Goal: Task Accomplishment & Management: Use online tool/utility

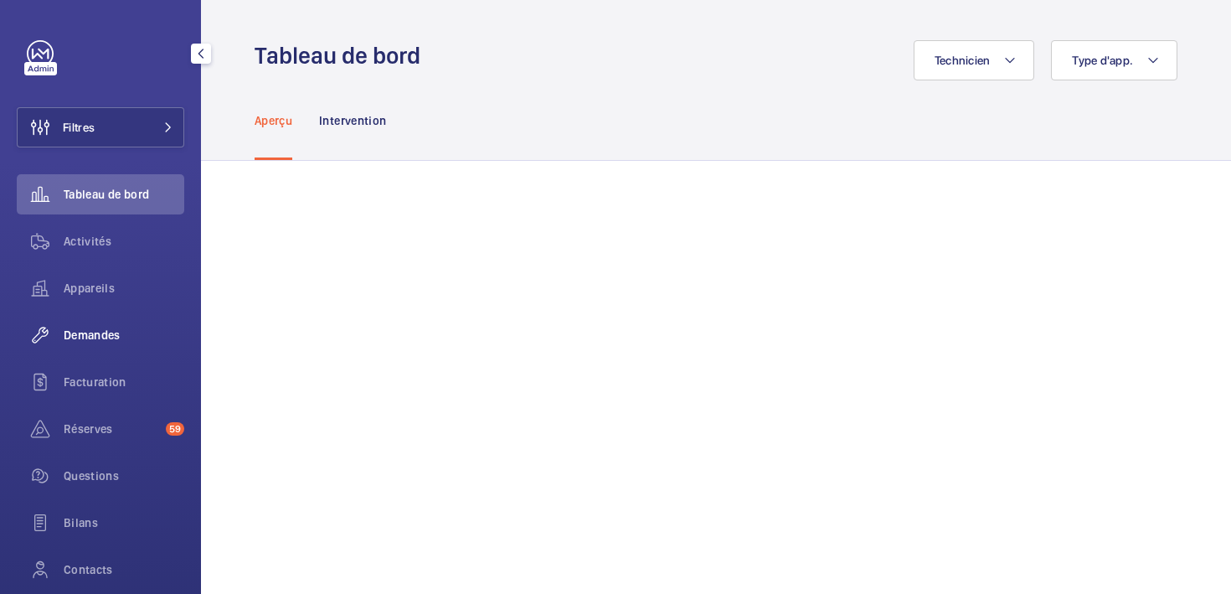
click at [89, 334] on span "Demandes" at bounding box center [124, 335] width 121 height 17
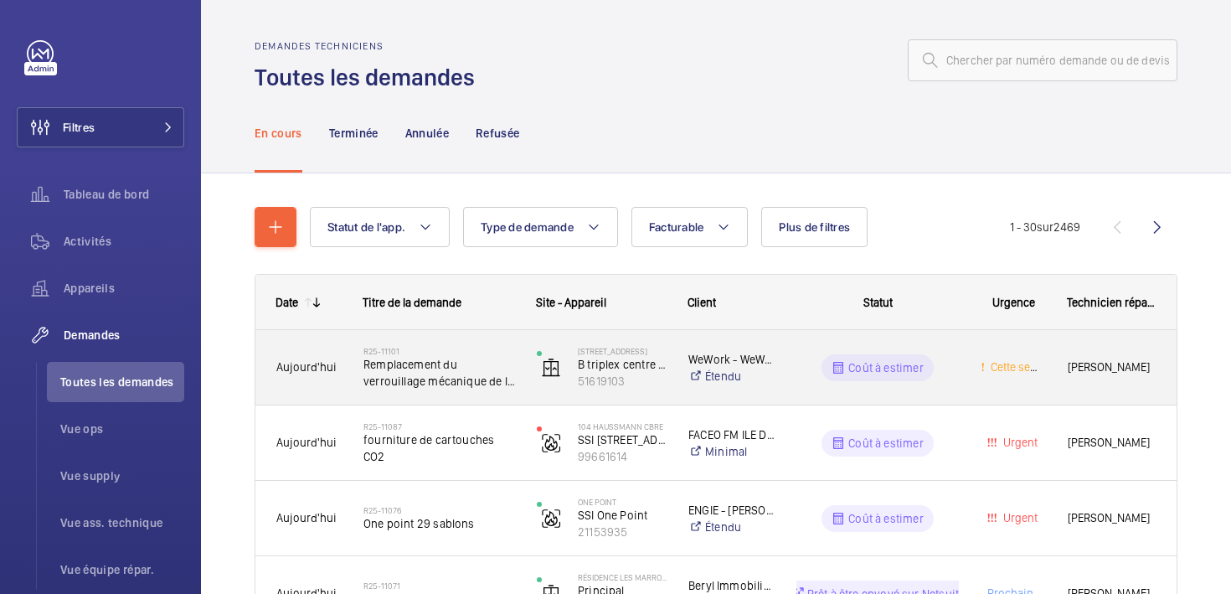
click at [289, 385] on div "Aujourd'hui" at bounding box center [298, 367] width 85 height 53
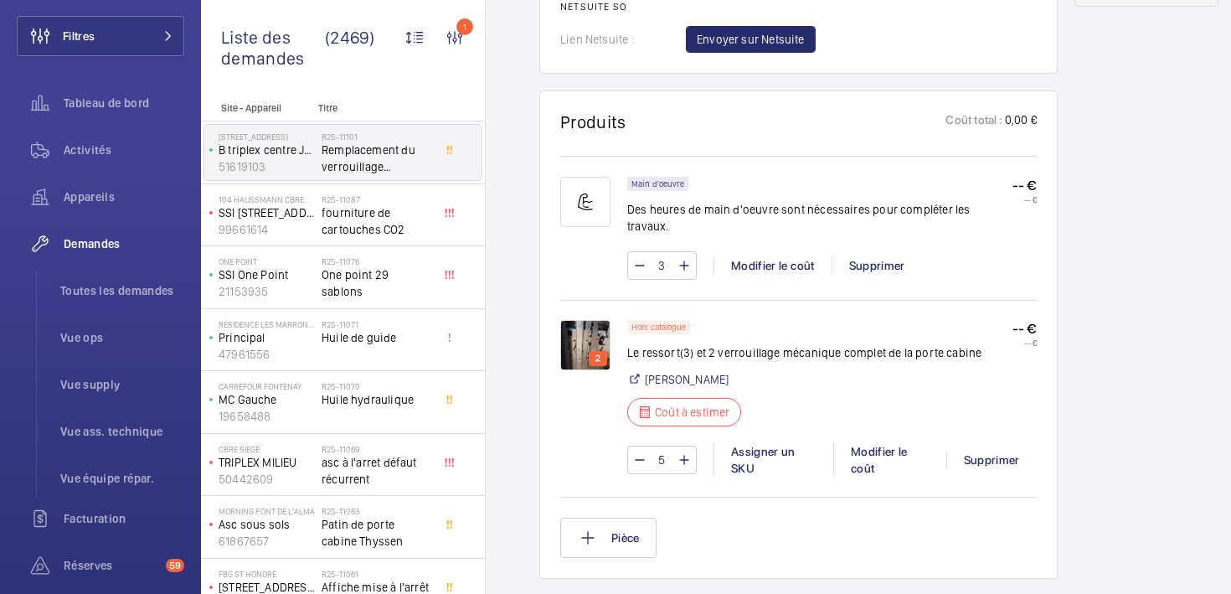
scroll to position [1030, 0]
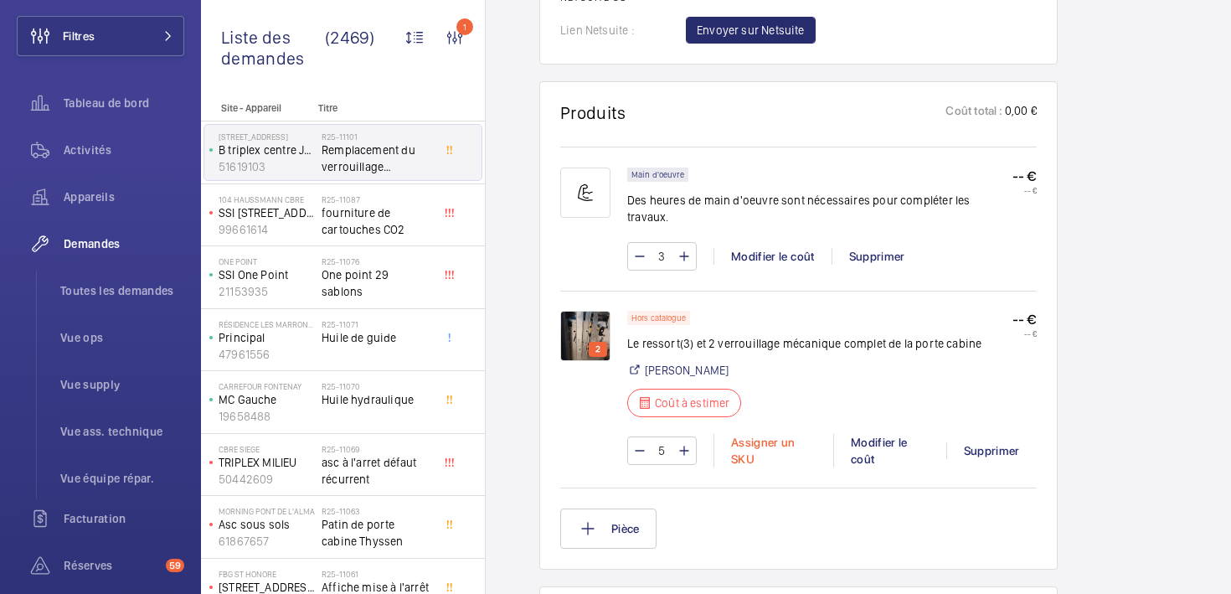
click at [758, 434] on div "Assigner un SKU" at bounding box center [774, 451] width 120 height 34
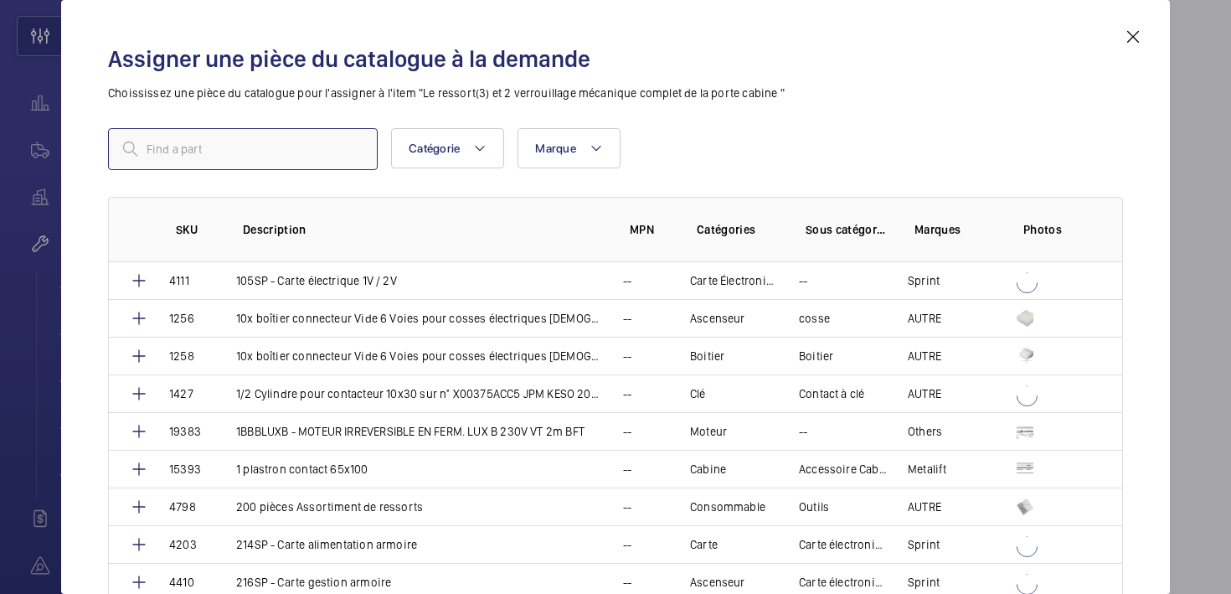
click at [232, 148] on input "text" at bounding box center [243, 149] width 270 height 42
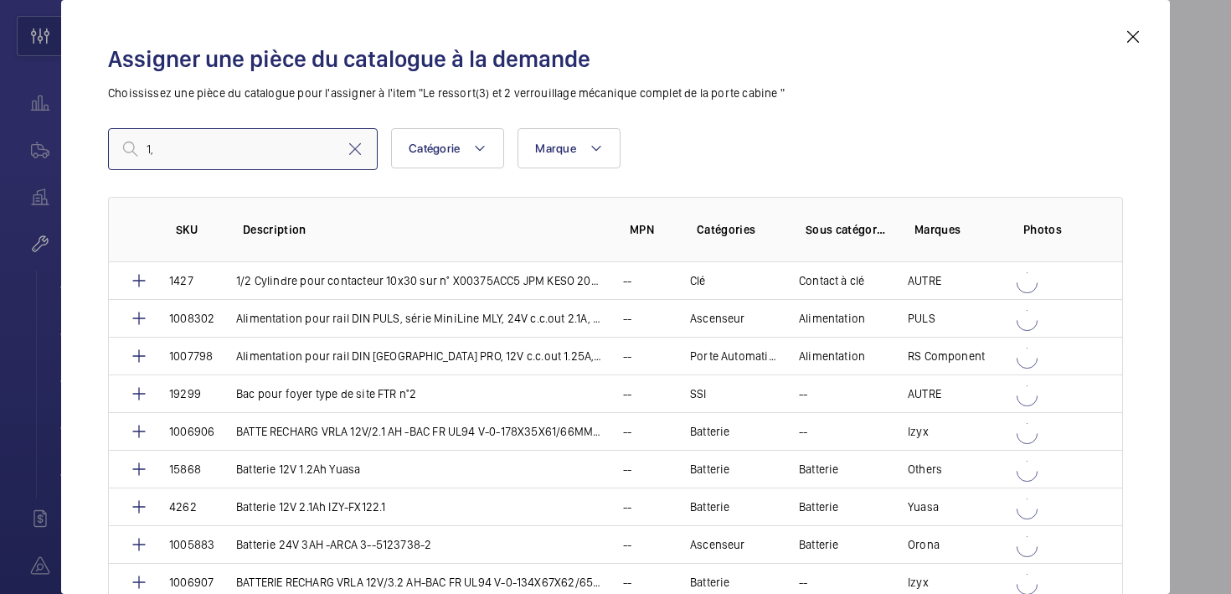
type input "1"
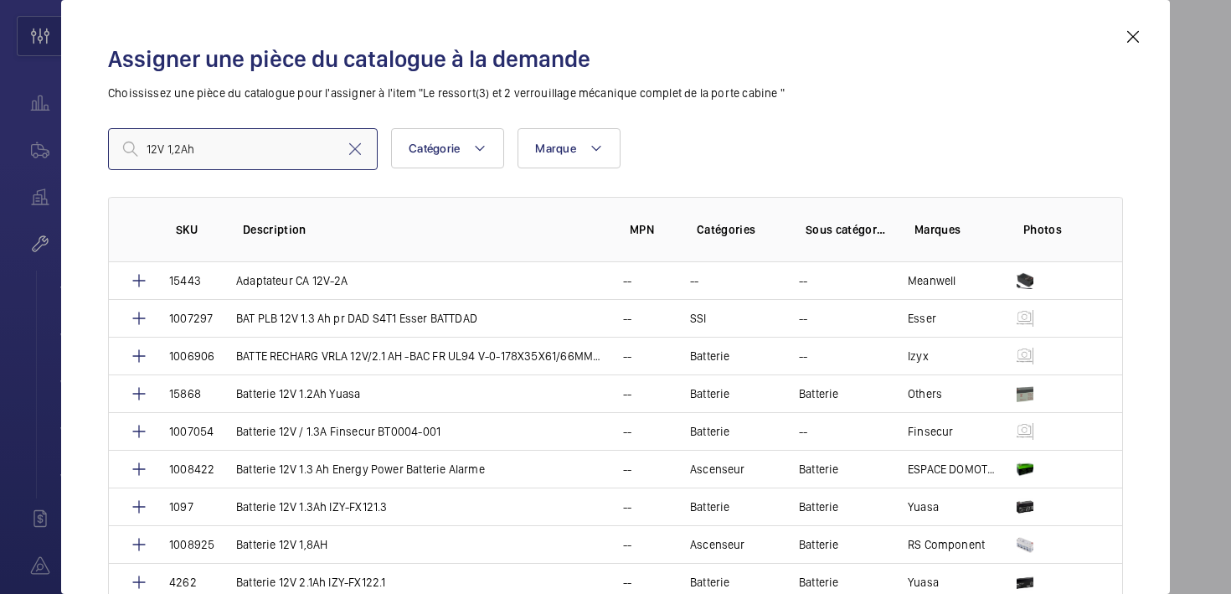
type input "12V 1,2Ah"
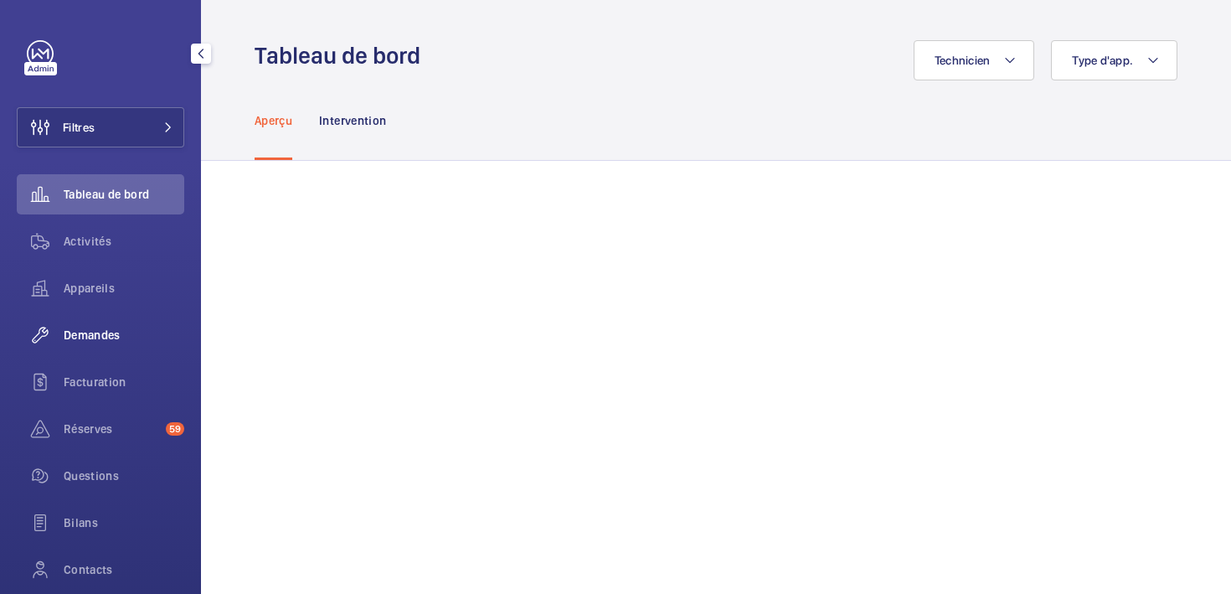
click at [75, 333] on span "Demandes" at bounding box center [124, 335] width 121 height 17
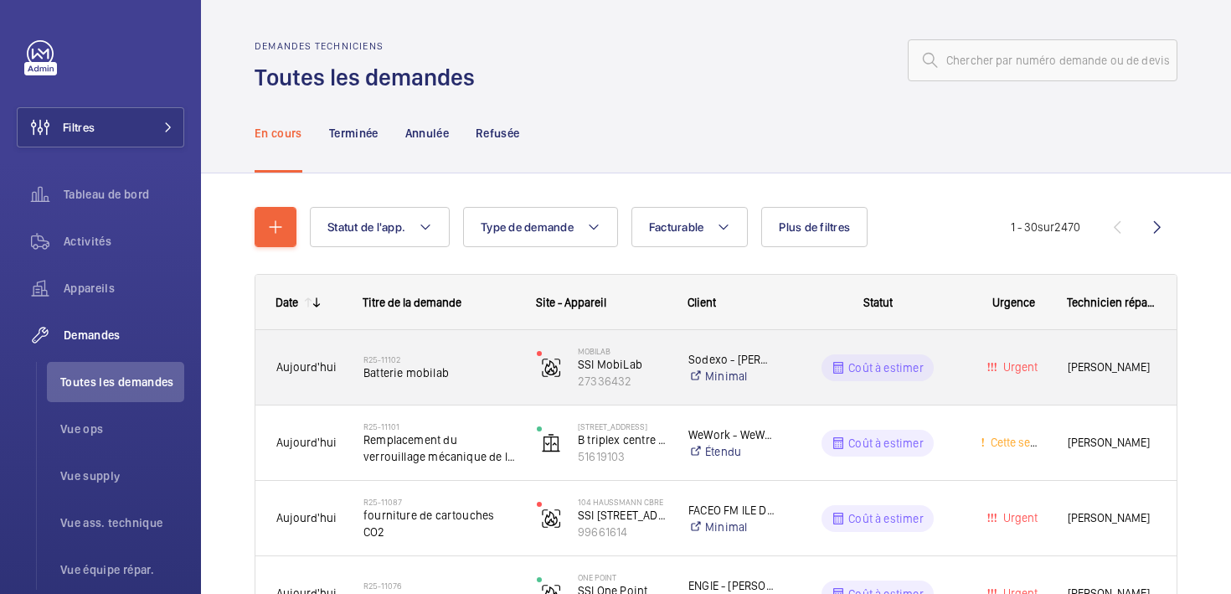
click at [286, 381] on div "Aujourd'hui" at bounding box center [298, 367] width 85 height 53
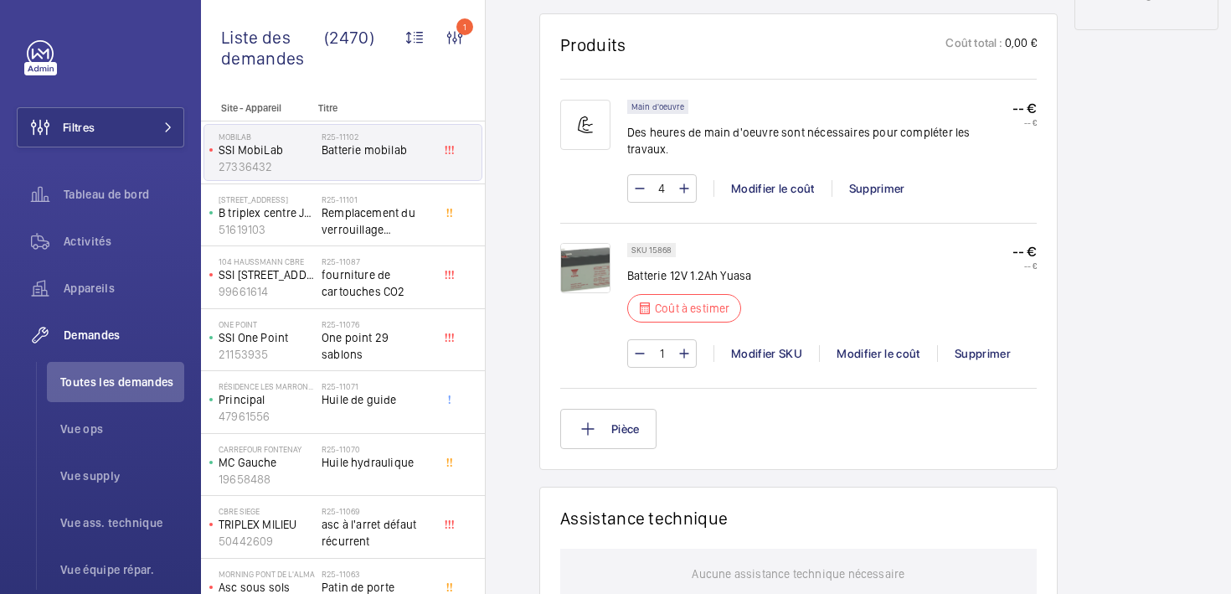
scroll to position [965, 0]
click at [874, 357] on div "Modifier le coût" at bounding box center [878, 355] width 118 height 17
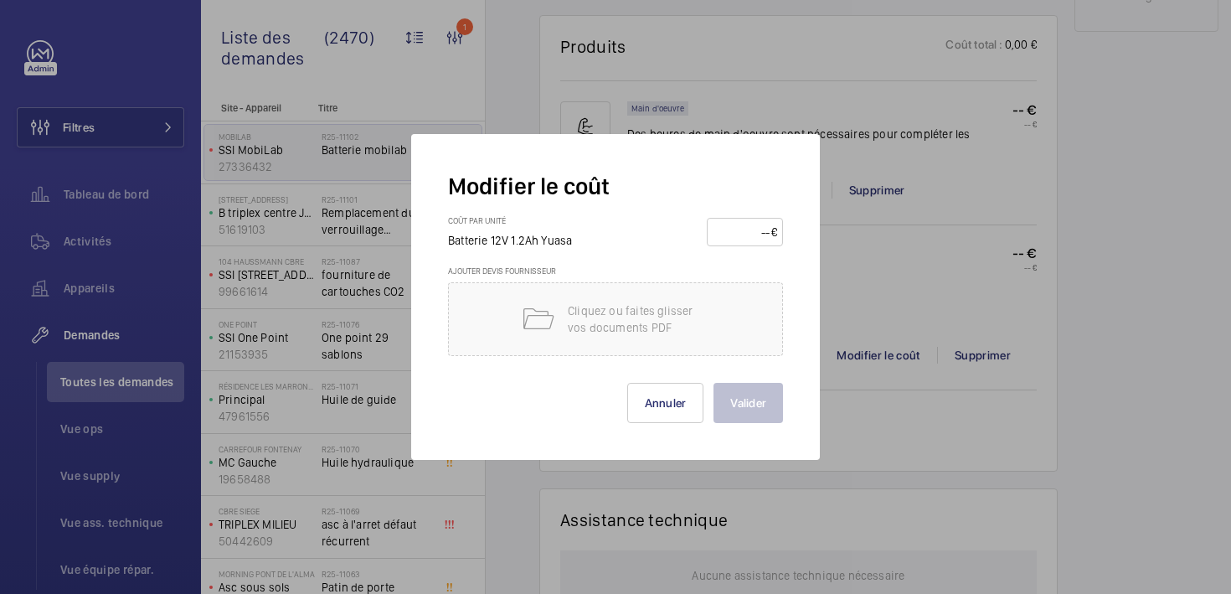
click at [735, 227] on input "number" at bounding box center [742, 232] width 59 height 27
type input "1"
click at [756, 405] on button "Valider" at bounding box center [749, 403] width 70 height 40
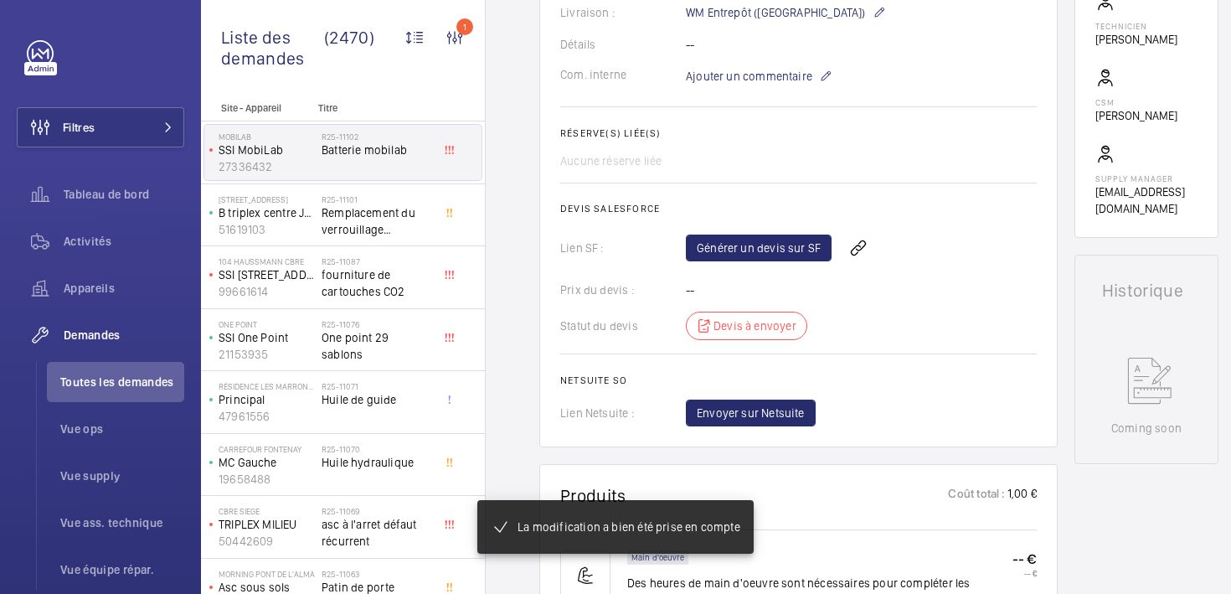
scroll to position [513, 0]
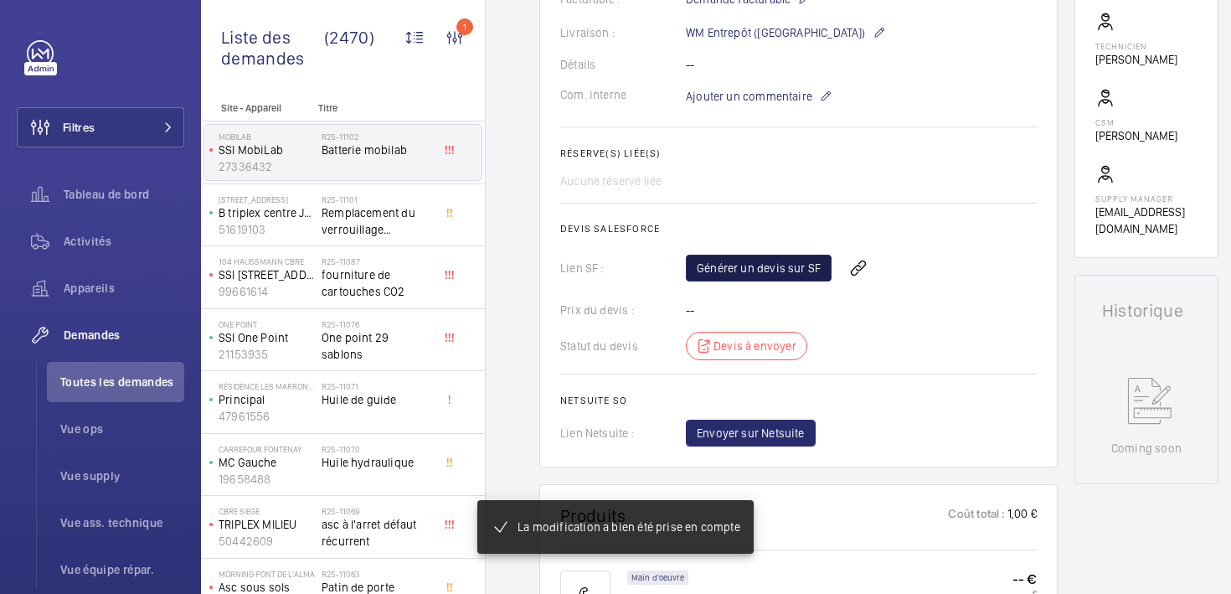
click at [739, 265] on link "Générer un devis sur SF" at bounding box center [759, 268] width 146 height 27
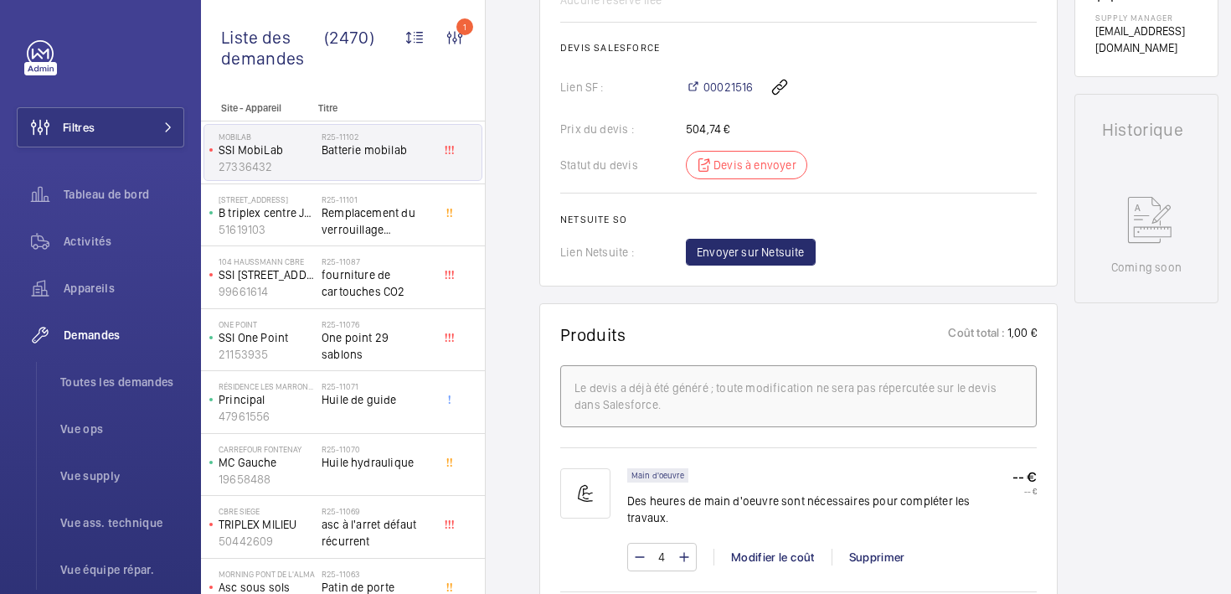
scroll to position [699, 0]
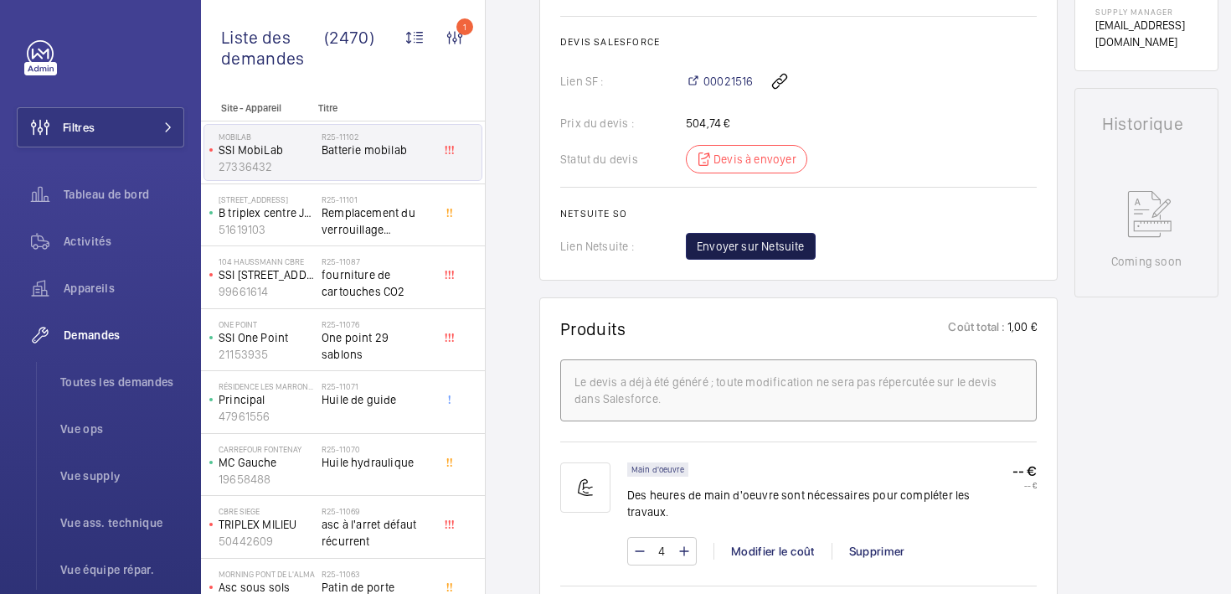
click at [756, 252] on span "Envoyer sur Netsuite" at bounding box center [751, 246] width 108 height 17
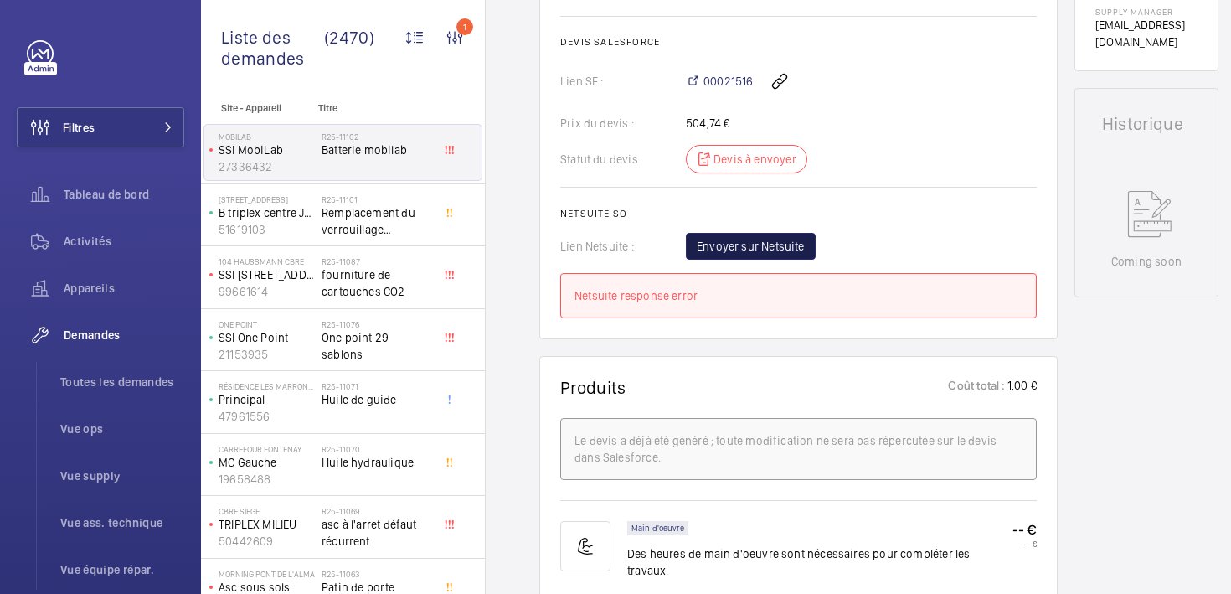
click at [776, 250] on span "Envoyer sur Netsuite" at bounding box center [751, 246] width 108 height 17
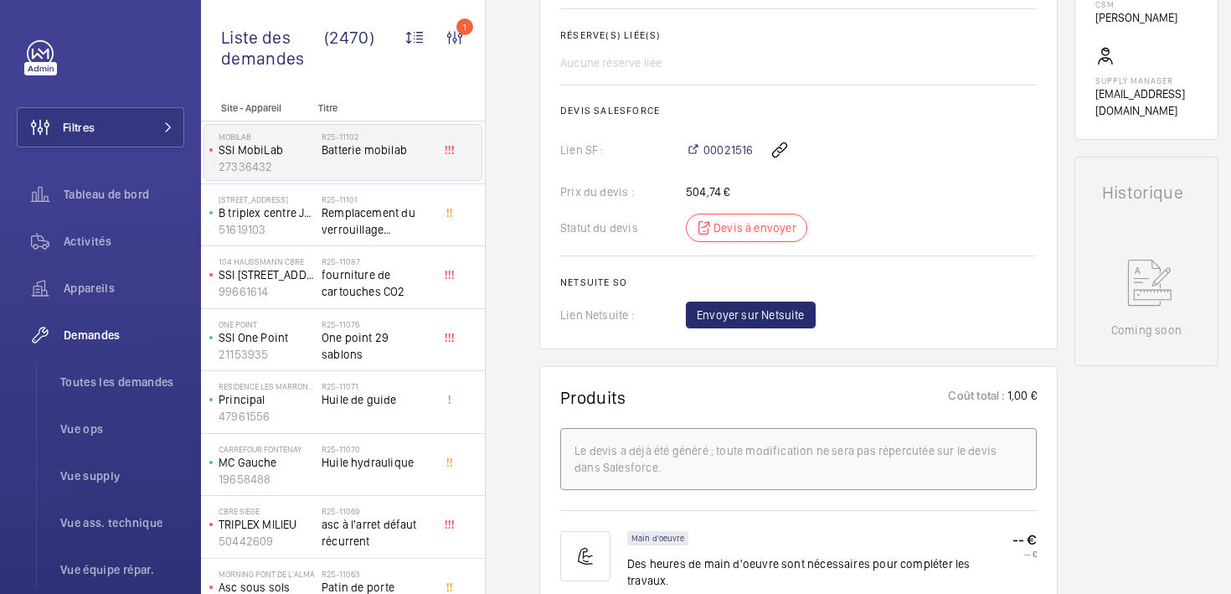
scroll to position [643, 0]
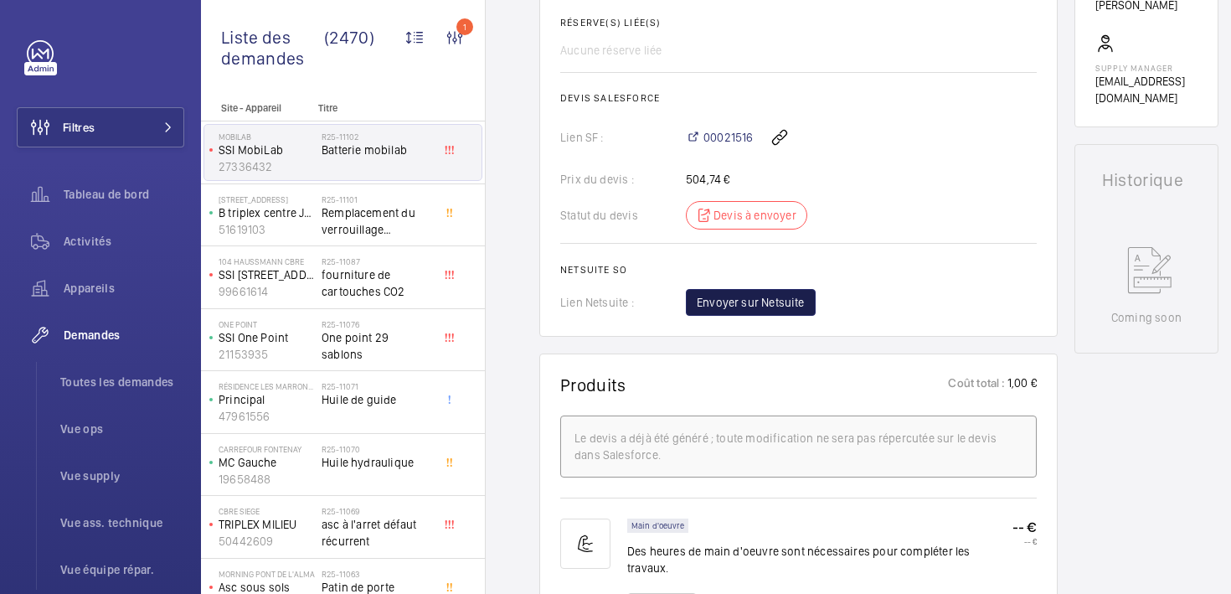
click at [747, 309] on span "Envoyer sur Netsuite" at bounding box center [751, 302] width 108 height 17
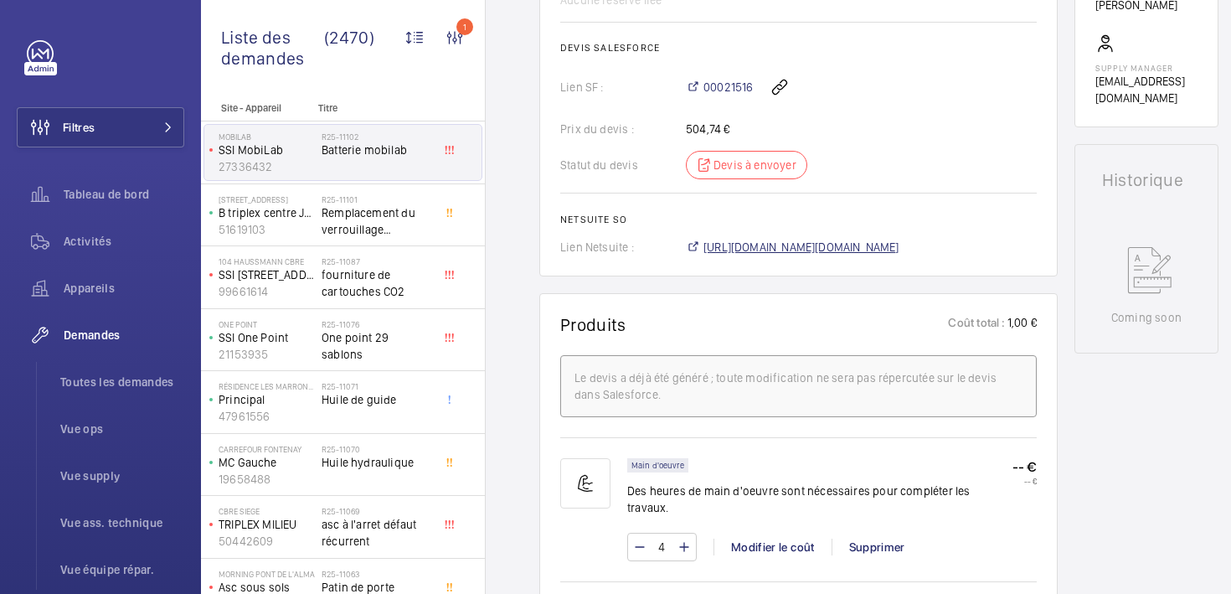
click at [746, 251] on span "[URL][DOMAIN_NAME][DOMAIN_NAME]" at bounding box center [802, 247] width 196 height 17
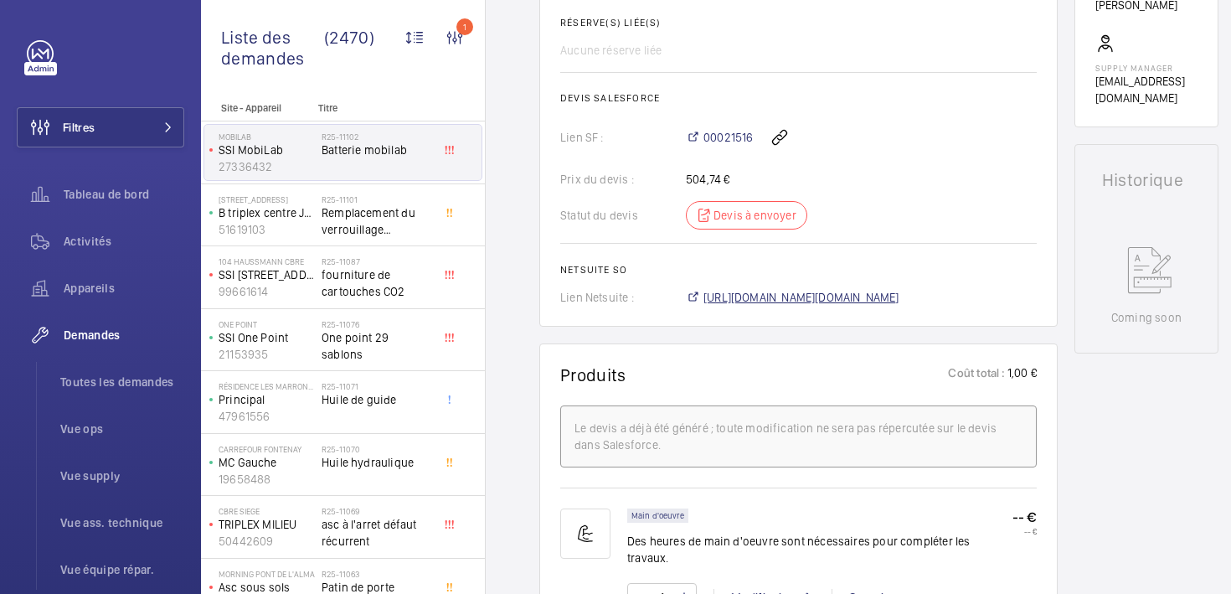
scroll to position [693, 0]
